Goal: Task Accomplishment & Management: Manage account settings

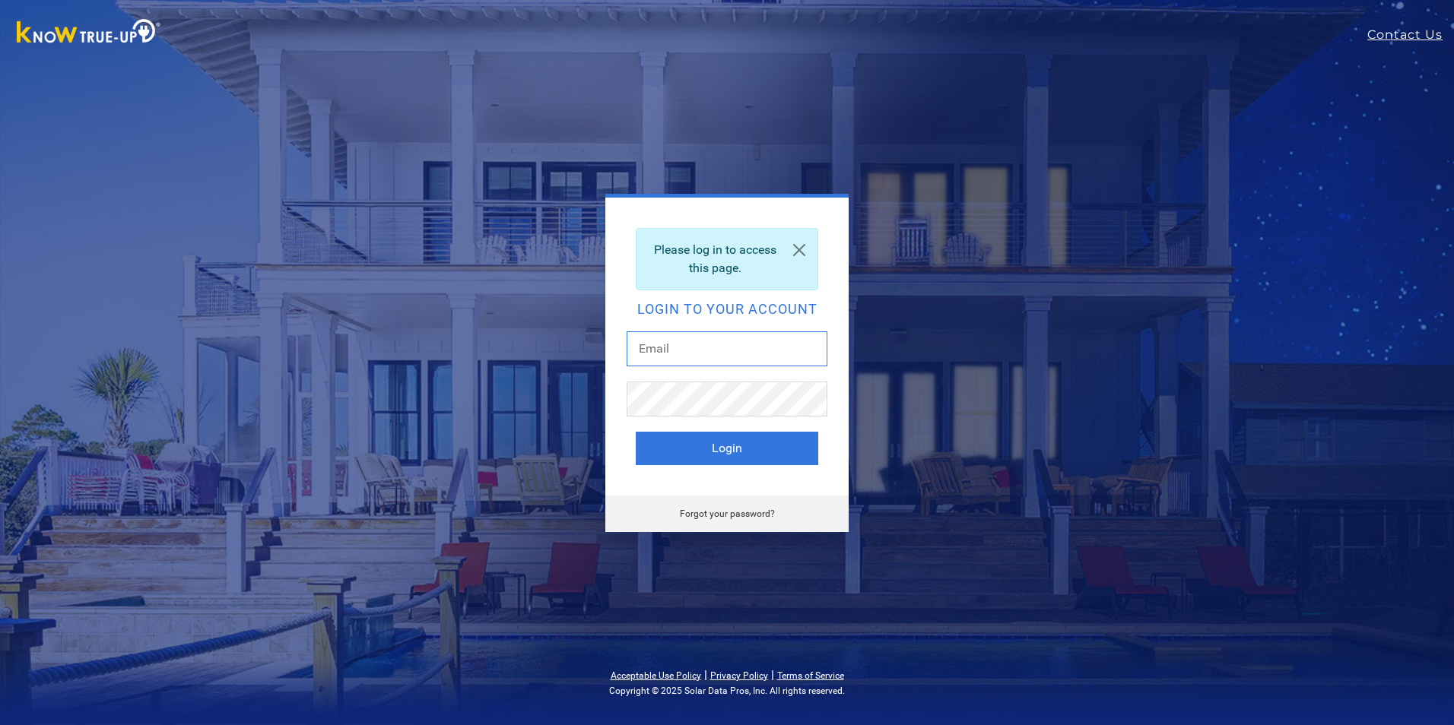
click at [680, 351] on input "text" at bounding box center [726, 348] width 201 height 35
type input "[PERSON_NAME][EMAIL_ADDRESS][DOMAIN_NAME]"
click at [721, 512] on link "Forgot your password?" at bounding box center [727, 514] width 95 height 11
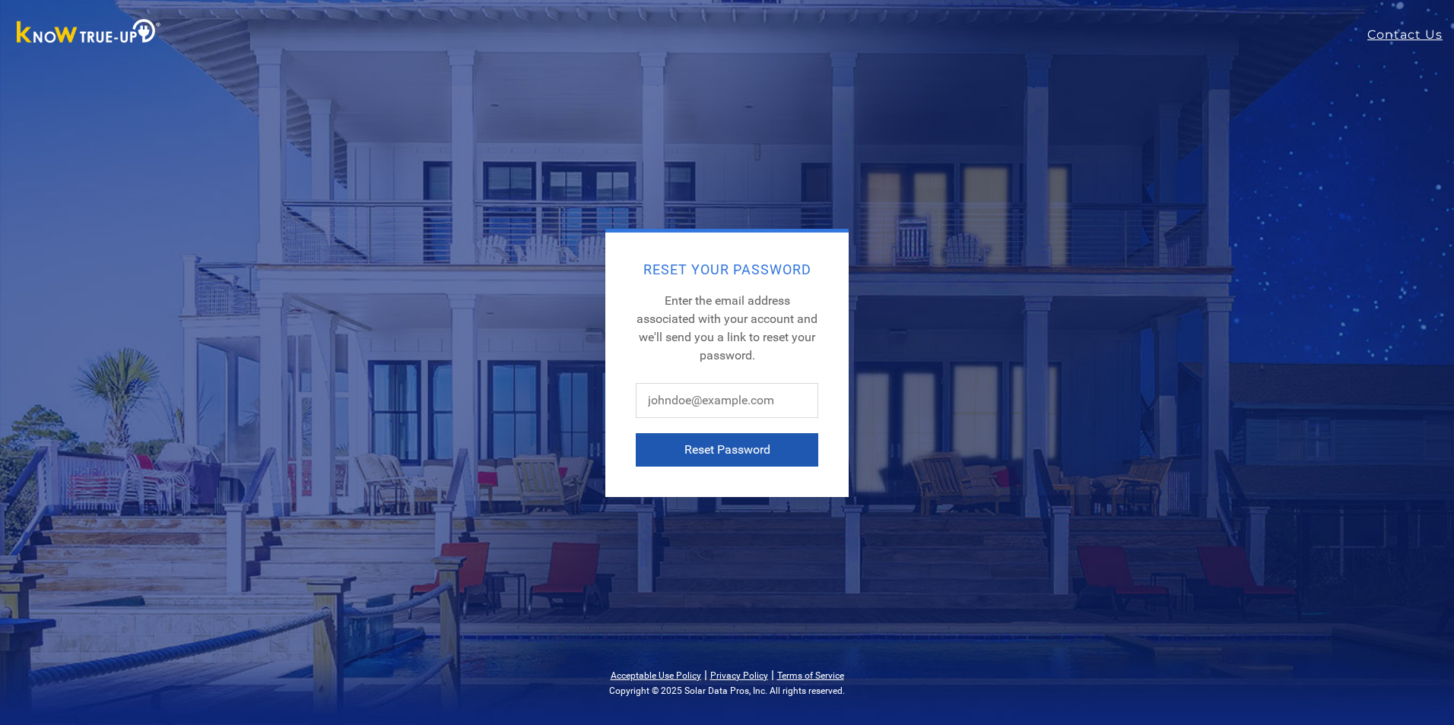
click at [724, 445] on button "Reset Password" at bounding box center [727, 449] width 182 height 33
click at [691, 396] on input "text" at bounding box center [727, 400] width 182 height 35
type input "[PERSON_NAME][EMAIL_ADDRESS][DOMAIN_NAME]"
click at [738, 445] on button "Reset Password" at bounding box center [727, 449] width 182 height 33
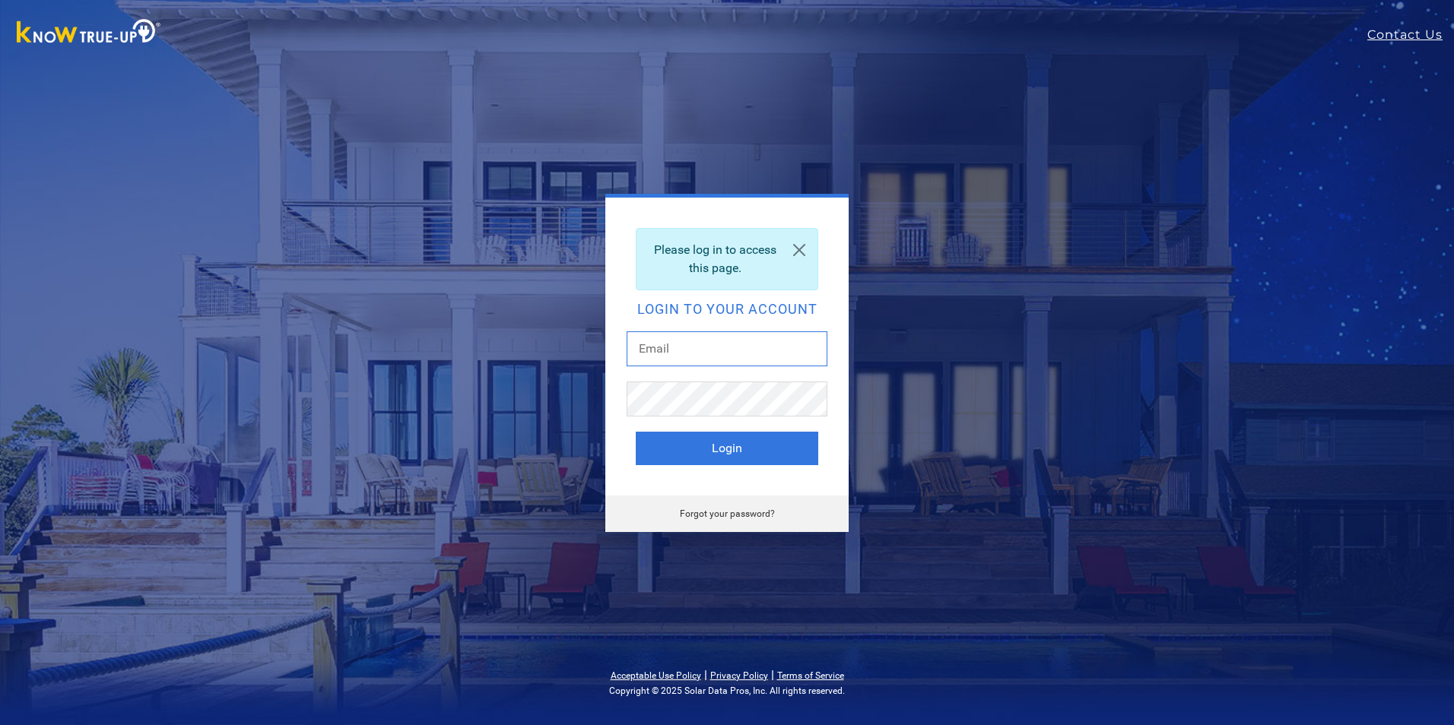
click at [760, 347] on input "text" at bounding box center [726, 348] width 201 height 35
type input "goehring@theworks.com"
click at [722, 509] on link "Forgot your password?" at bounding box center [727, 514] width 95 height 11
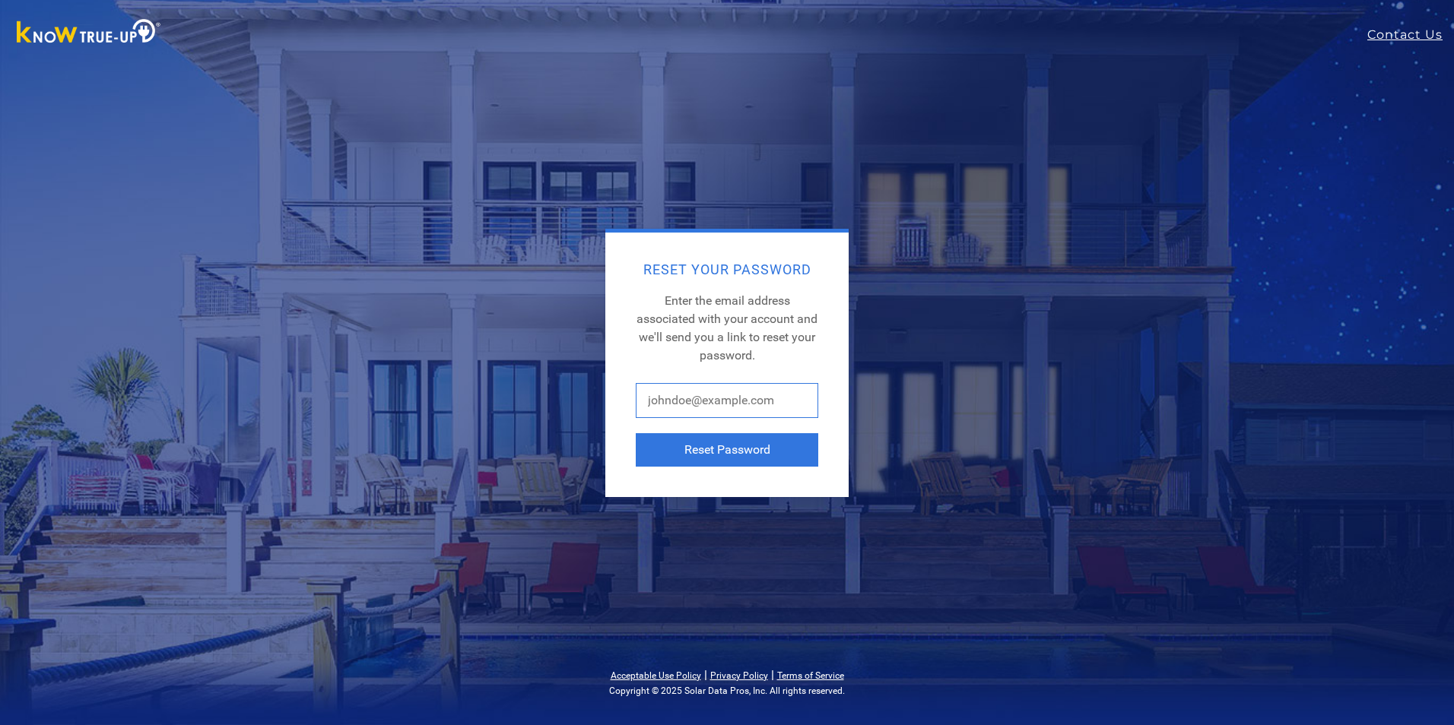
click at [730, 402] on input "text" at bounding box center [727, 400] width 182 height 35
type input "[PERSON_NAME][EMAIL_ADDRESS][DOMAIN_NAME]"
click at [746, 443] on button "Reset Password" at bounding box center [727, 449] width 182 height 33
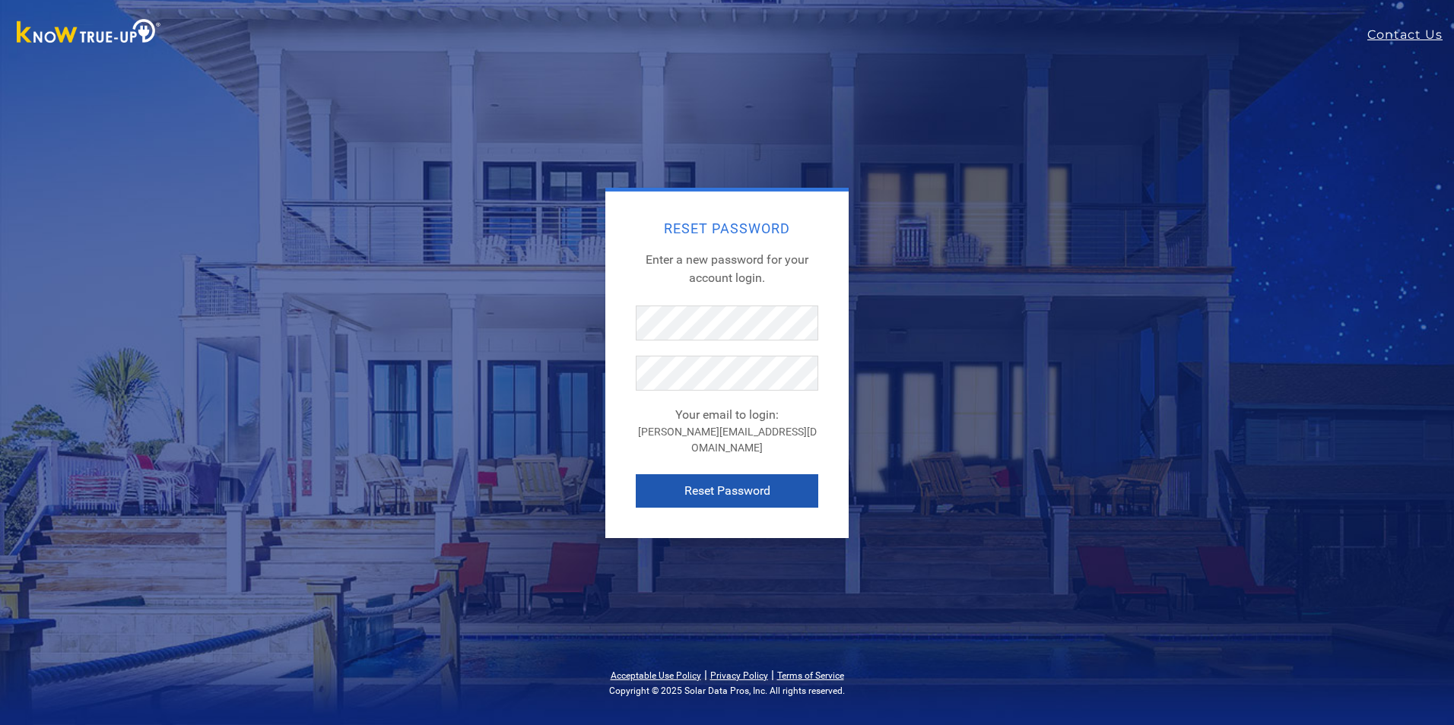
click at [724, 480] on button "Reset Password" at bounding box center [727, 490] width 182 height 33
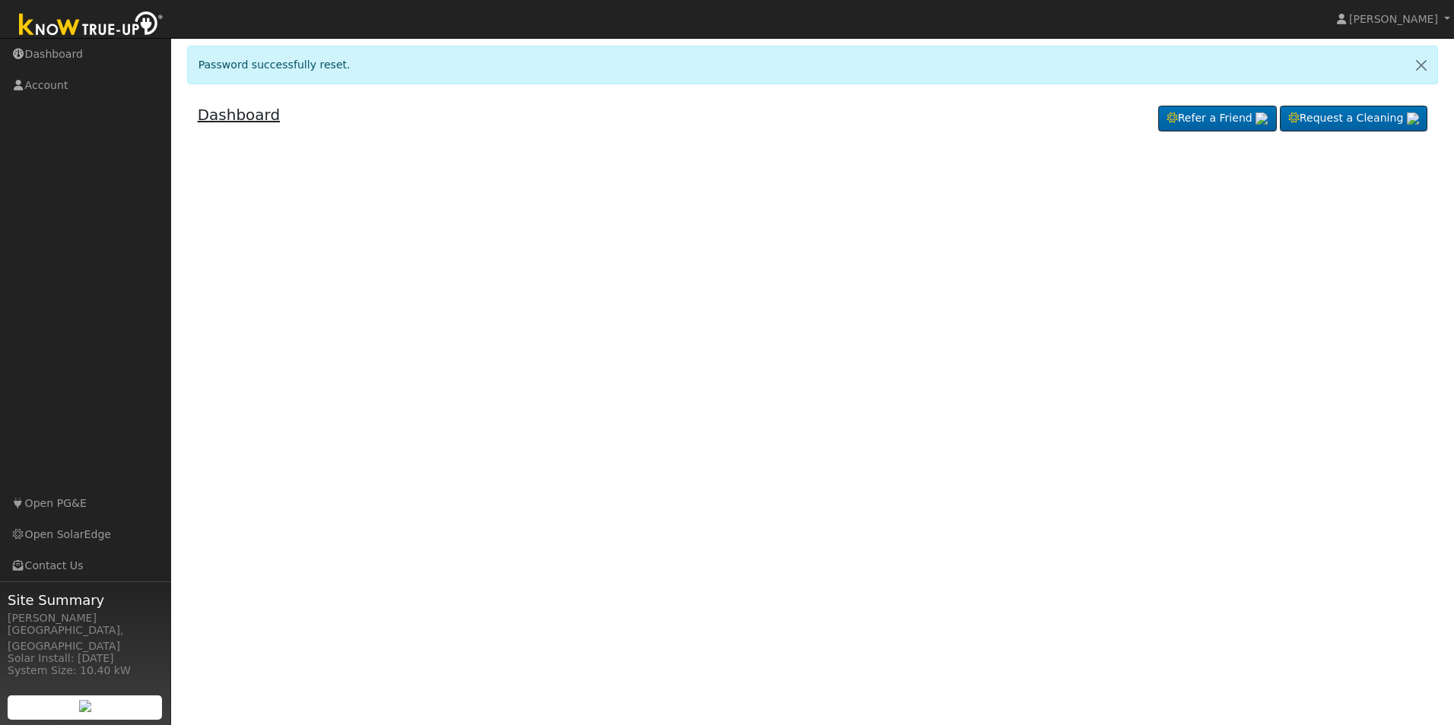
click at [249, 110] on link "Dashboard" at bounding box center [239, 115] width 83 height 18
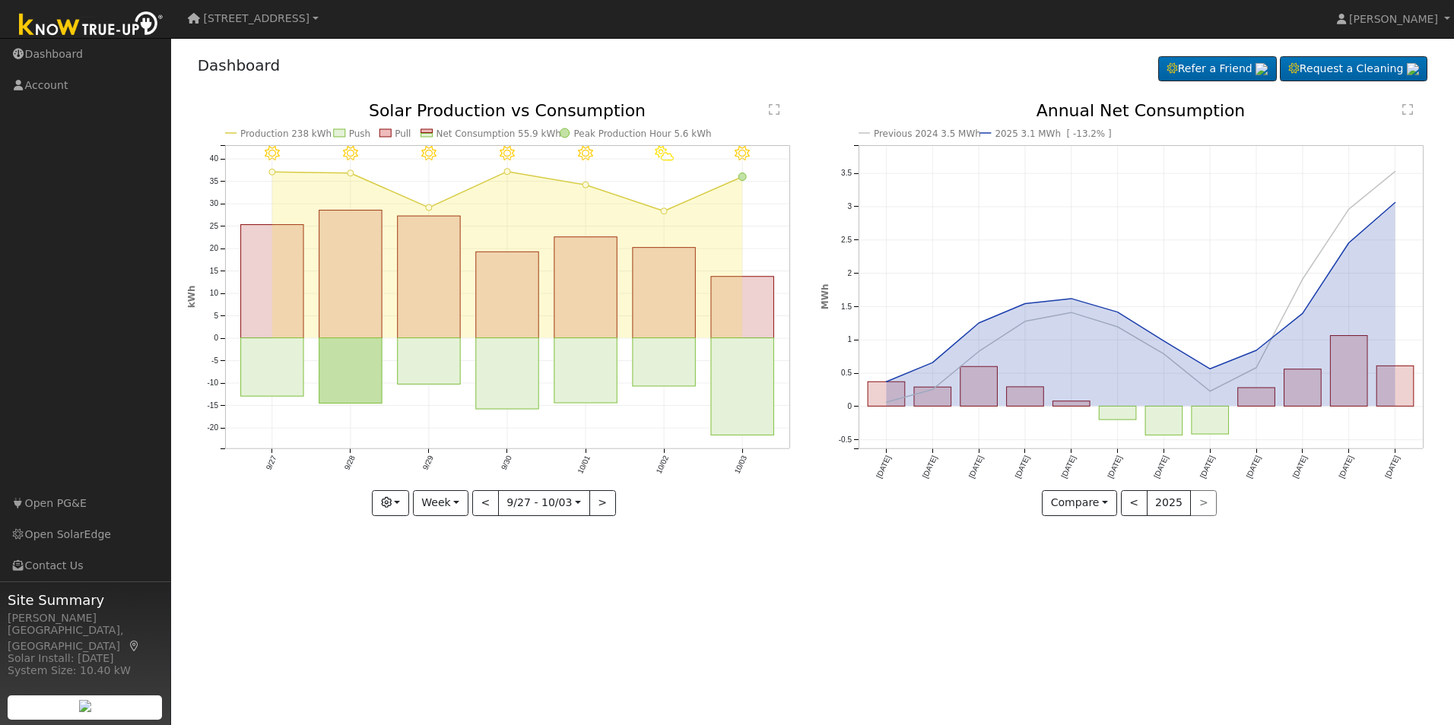
click at [1201, 504] on div "< 2025 >" at bounding box center [1169, 503] width 97 height 26
click at [1166, 503] on button "2025" at bounding box center [1168, 503] width 45 height 26
click at [1086, 503] on button "Compare" at bounding box center [1079, 503] width 75 height 26
click at [1093, 531] on link "Compare Previous" at bounding box center [1101, 534] width 119 height 21
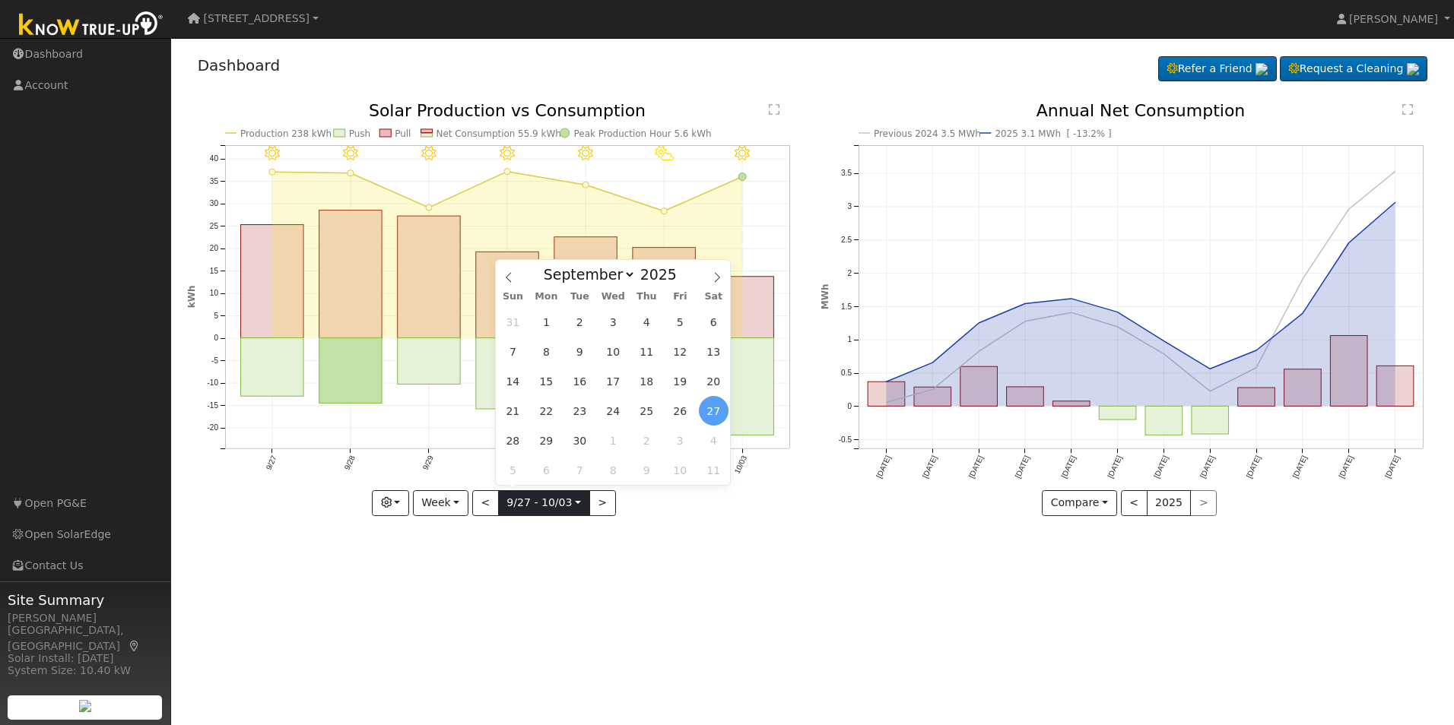
click at [525, 495] on input "[DATE]" at bounding box center [544, 503] width 90 height 24
click at [1197, 503] on div "< 2025 >" at bounding box center [1169, 503] width 97 height 26
